Goal: Book appointment/travel/reservation

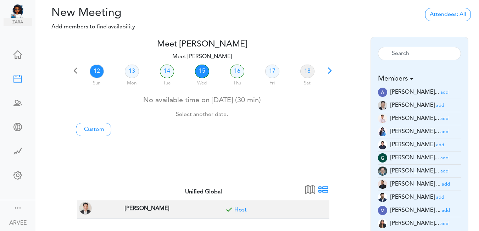
click at [201, 73] on link "15" at bounding box center [202, 71] width 14 height 13
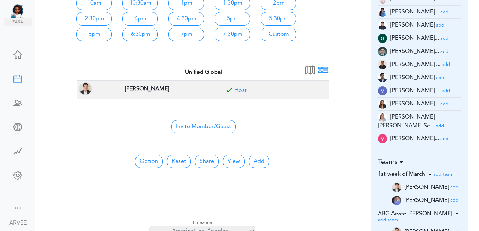
scroll to position [121, 0]
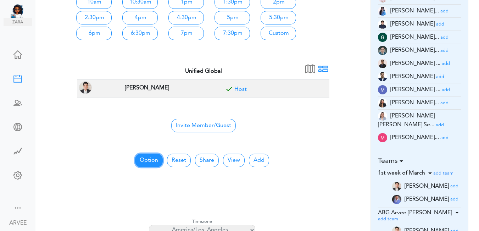
click at [146, 162] on button "Option" at bounding box center [149, 160] width 28 height 13
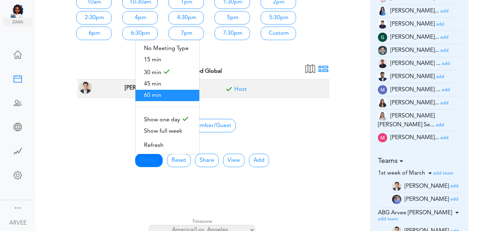
click at [156, 93] on span "60 min" at bounding box center [168, 95] width 64 height 11
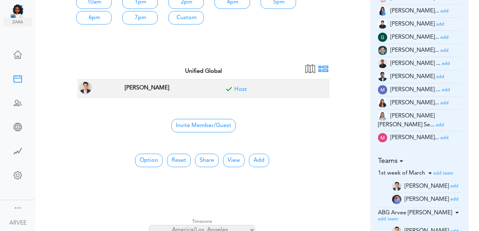
click at [442, 65] on small "add" at bounding box center [446, 63] width 8 height 5
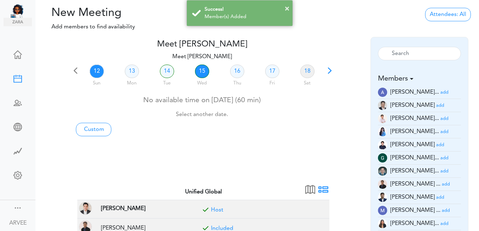
click at [203, 75] on link "15" at bounding box center [202, 71] width 14 height 13
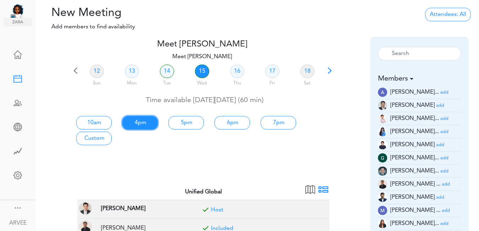
click at [147, 121] on link "4pm" at bounding box center [139, 122] width 35 height 13
type input "Meet [PERSON_NAME]"
type input "[URL][DOMAIN_NAME][SECURITY_DATA]"
type input "[DATE]T16:00"
type input "[DATE]T17:00"
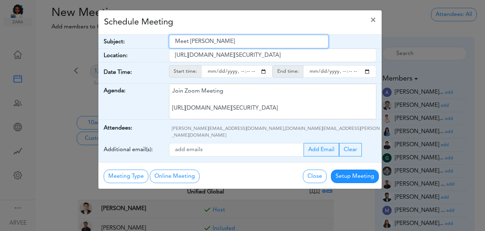
click at [176, 43] on input "Meet [PERSON_NAME]" at bounding box center [248, 41] width 159 height 13
drag, startPoint x: 176, startPoint y: 43, endPoint x: 226, endPoint y: 43, distance: 49.3
click at [226, 43] on input "Meet [PERSON_NAME]" at bounding box center [248, 41] width 159 height 13
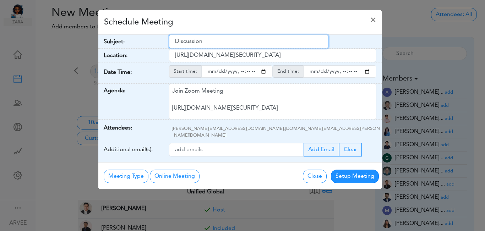
type input "Discussion"
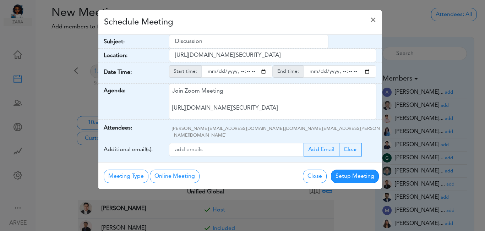
click at [256, 169] on div "Change Close Setup Meeting" at bounding box center [316, 175] width 142 height 15
click at [344, 170] on button "Setup Meeting" at bounding box center [355, 176] width 48 height 13
